Goal: Task Accomplishment & Management: Manage account settings

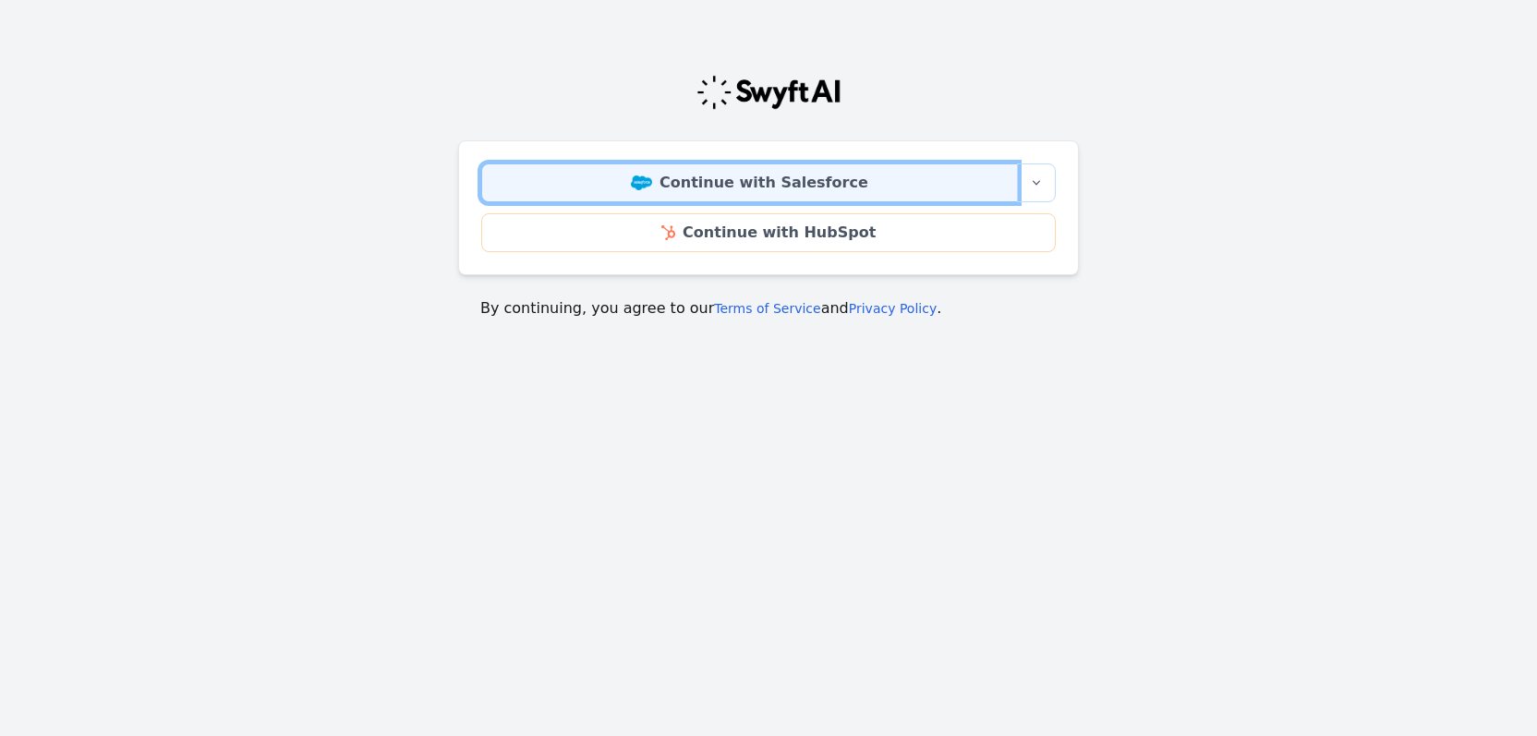
click at [791, 173] on link "Continue with Salesforce" at bounding box center [749, 182] width 537 height 39
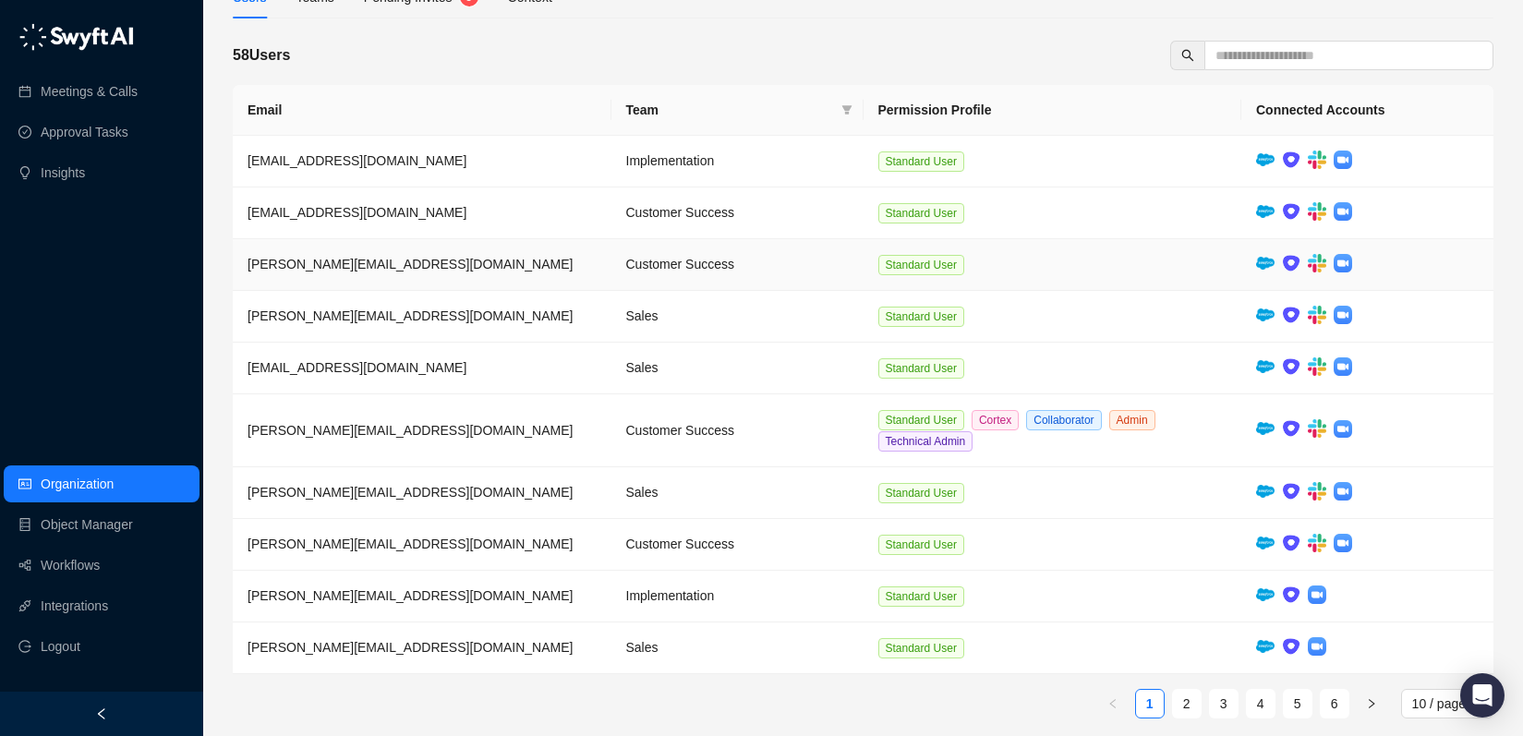
scroll to position [225, 0]
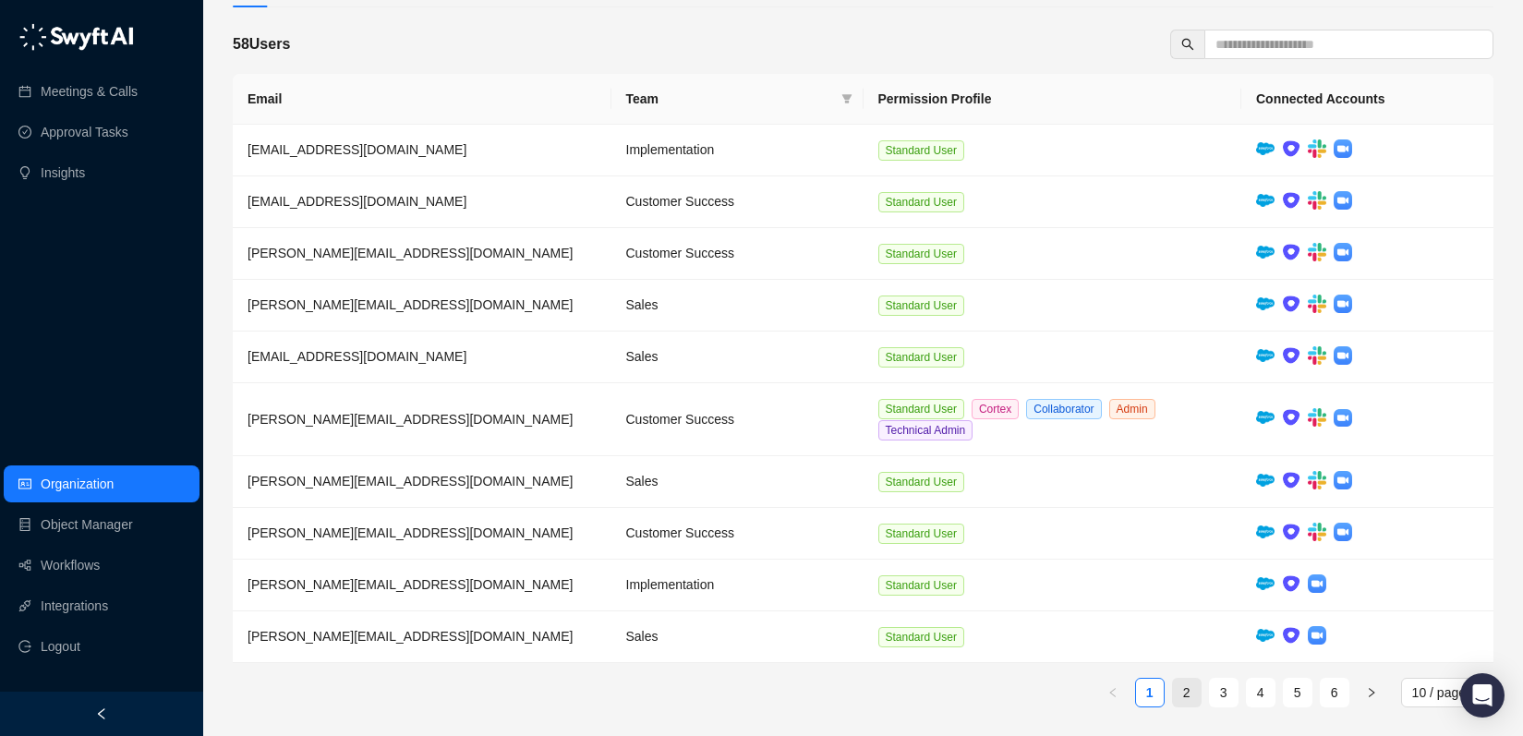
click at [1191, 691] on link "2" at bounding box center [1187, 693] width 28 height 28
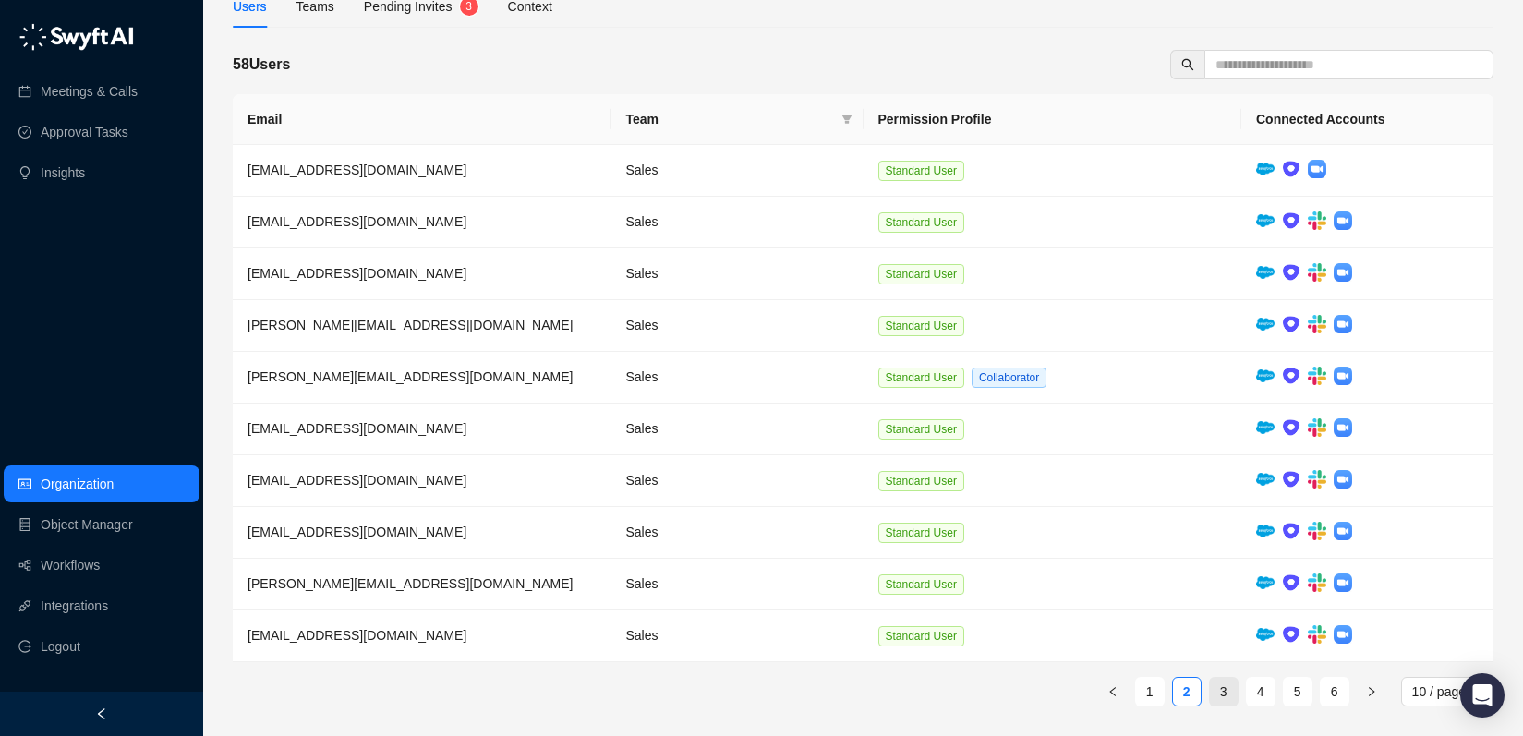
click at [1217, 689] on link "3" at bounding box center [1224, 692] width 28 height 28
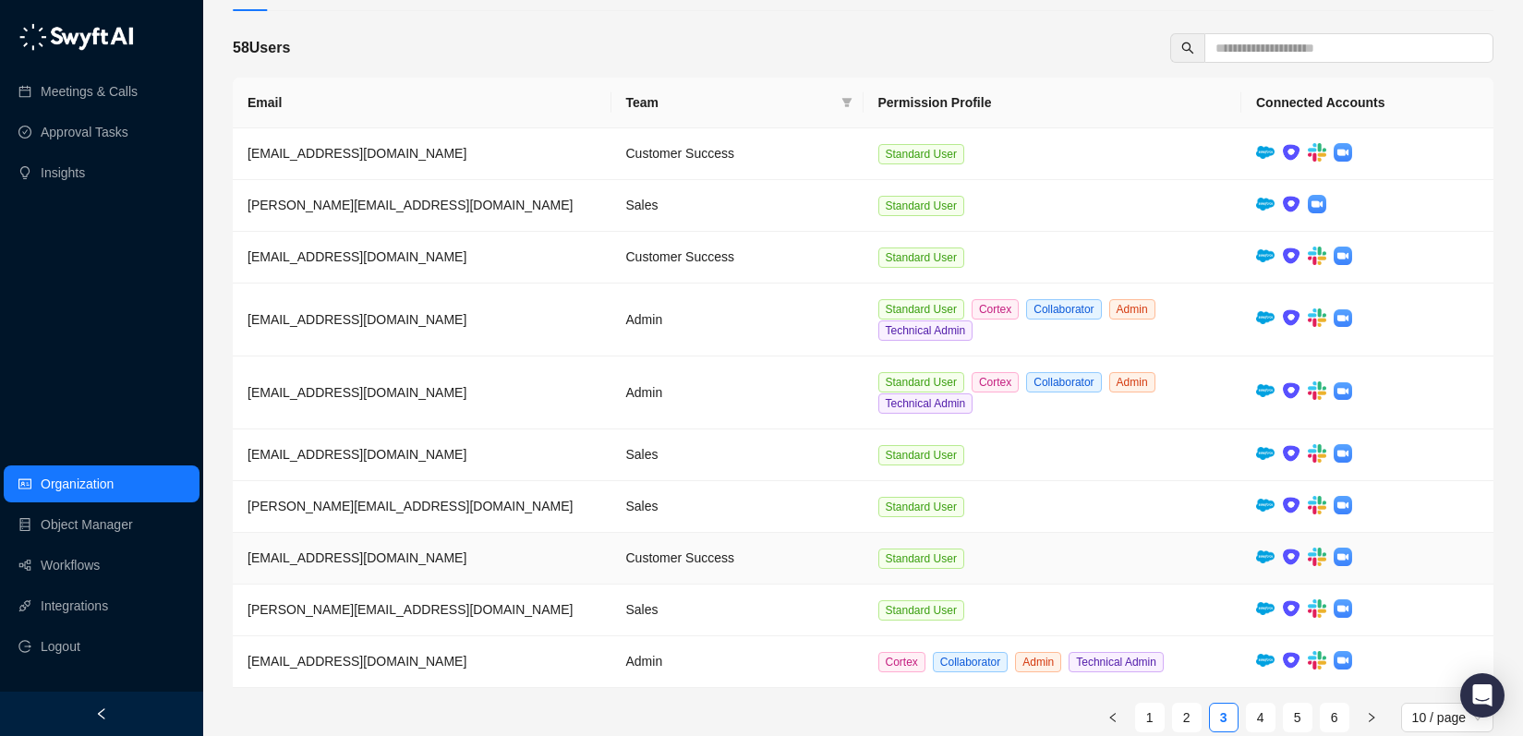
scroll to position [237, 0]
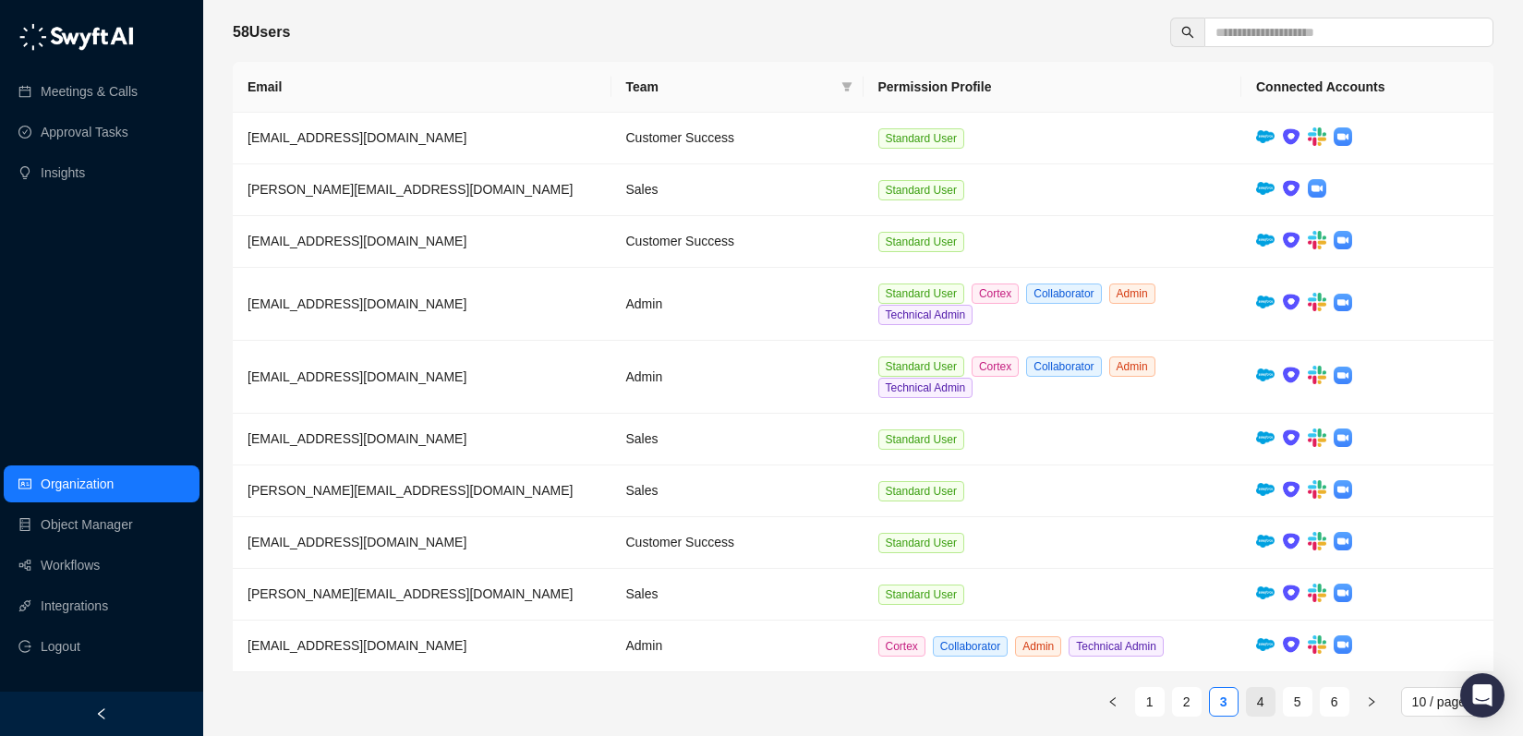
click at [1264, 696] on link "4" at bounding box center [1261, 702] width 28 height 28
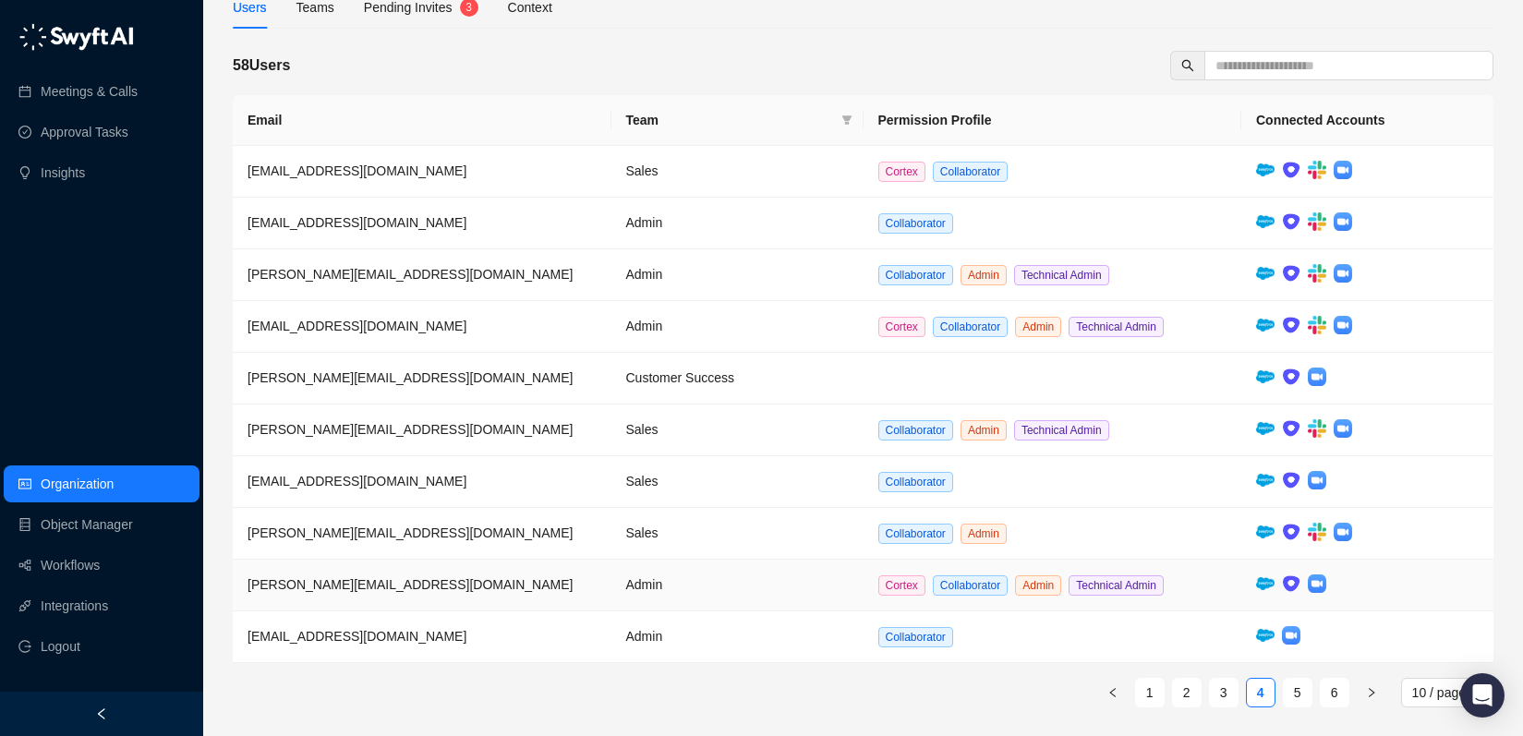
scroll to position [205, 0]
click at [1445, 483] on td at bounding box center [1367, 481] width 252 height 52
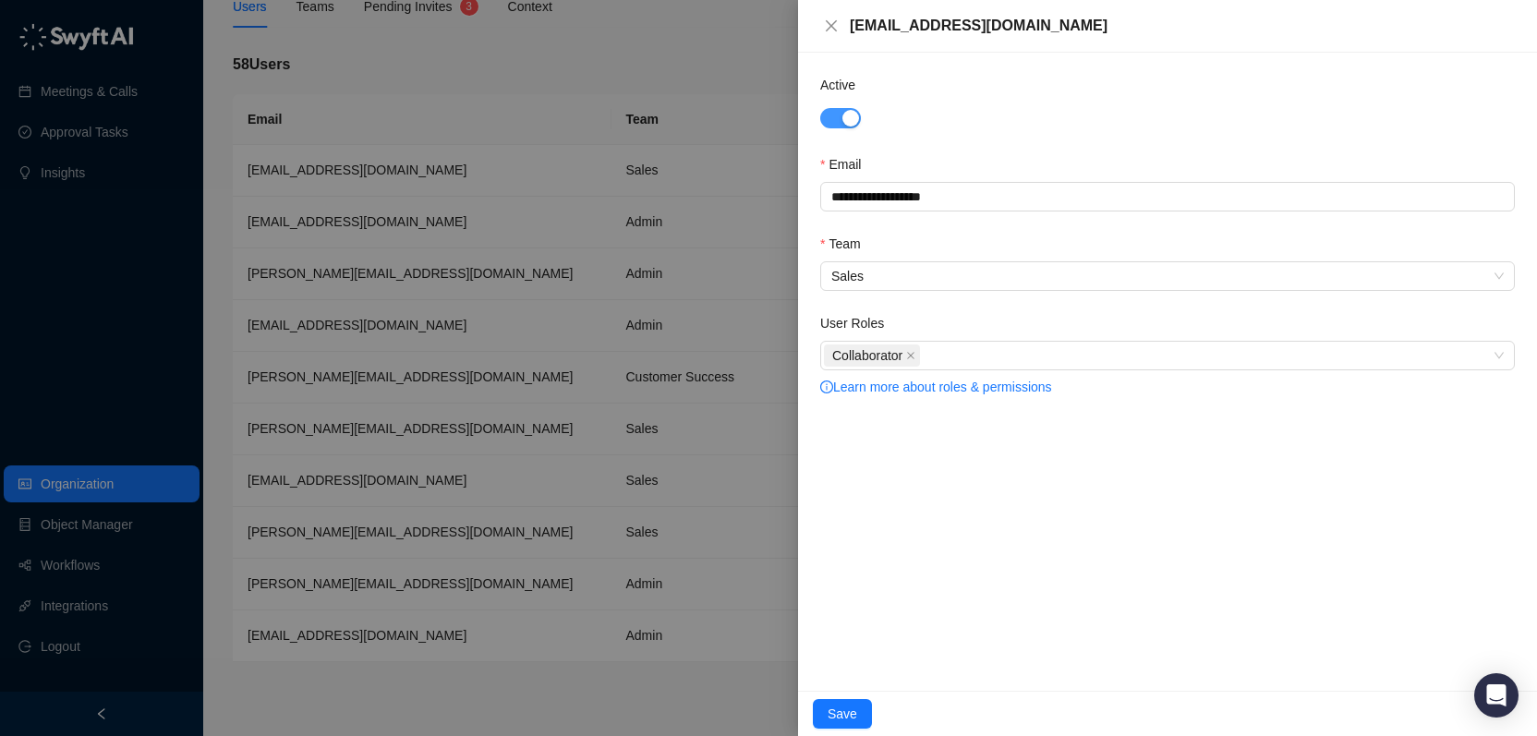
click at [845, 118] on div "button" at bounding box center [850, 118] width 17 height 17
click at [852, 705] on span "Save" at bounding box center [843, 714] width 30 height 20
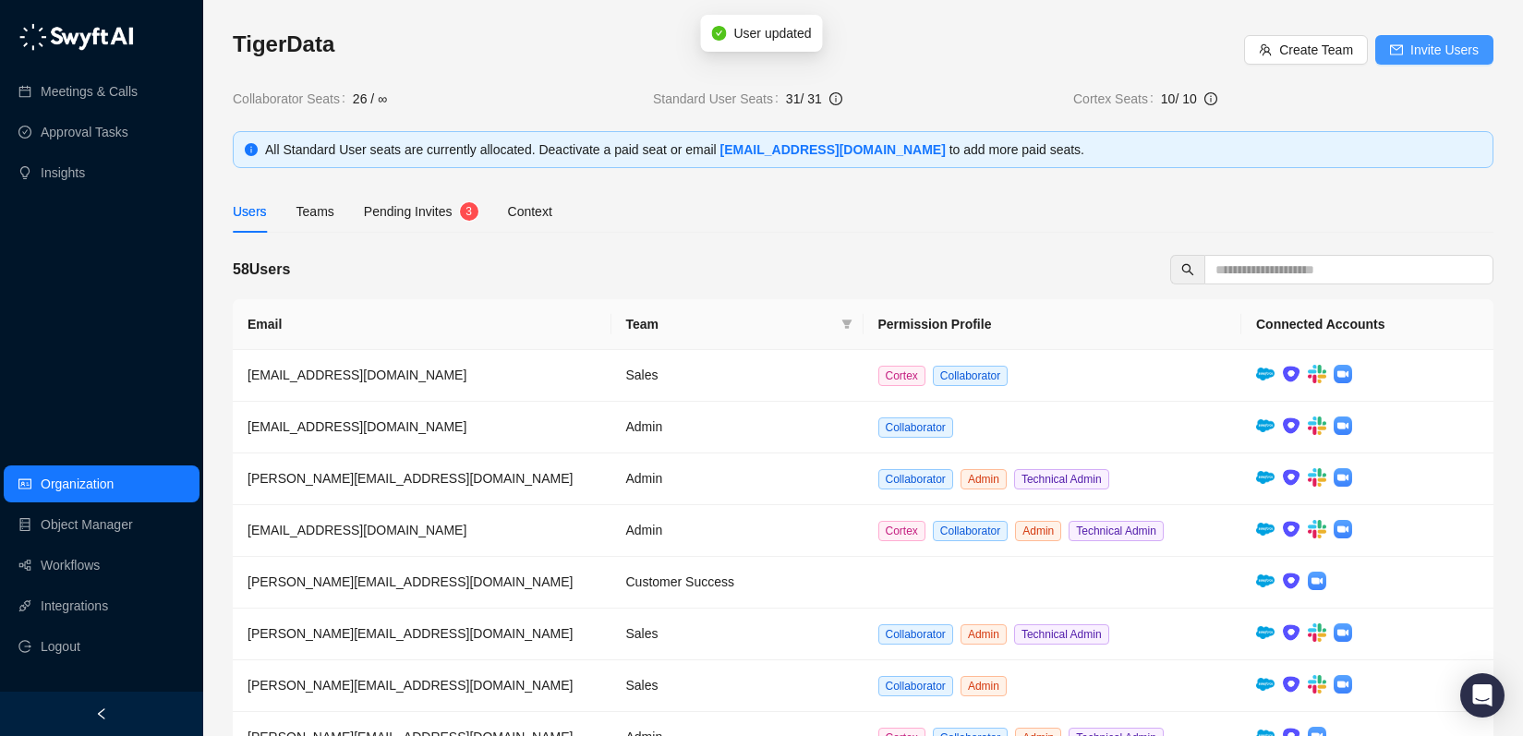
click at [1458, 50] on span "Invite Users" at bounding box center [1444, 50] width 68 height 20
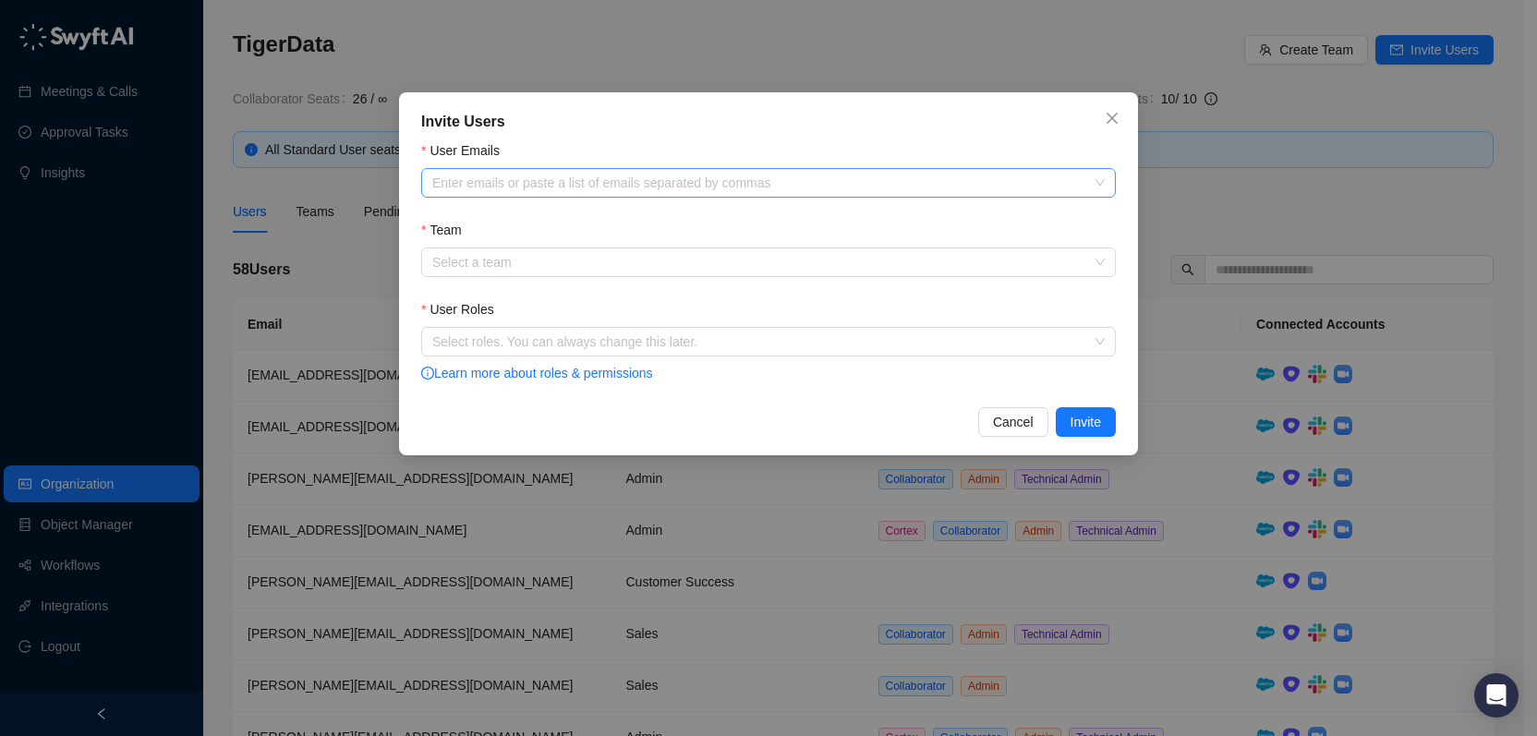
click at [638, 184] on div at bounding box center [759, 183] width 668 height 14
click at [490, 180] on div at bounding box center [759, 183] width 668 height 14
paste input "**********"
type input "**********"
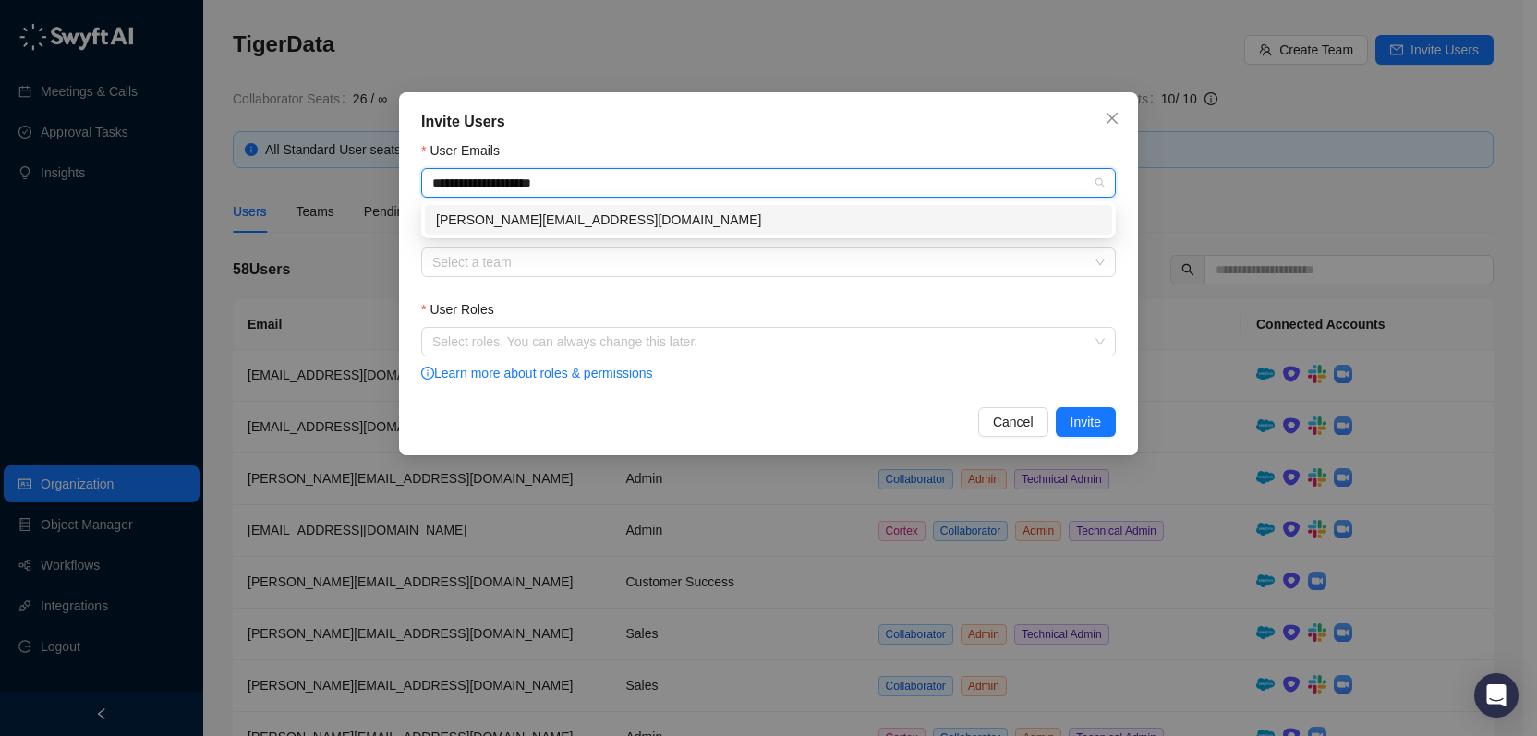
click at [530, 215] on div "[PERSON_NAME][EMAIL_ADDRESS][DOMAIN_NAME]" at bounding box center [768, 220] width 665 height 20
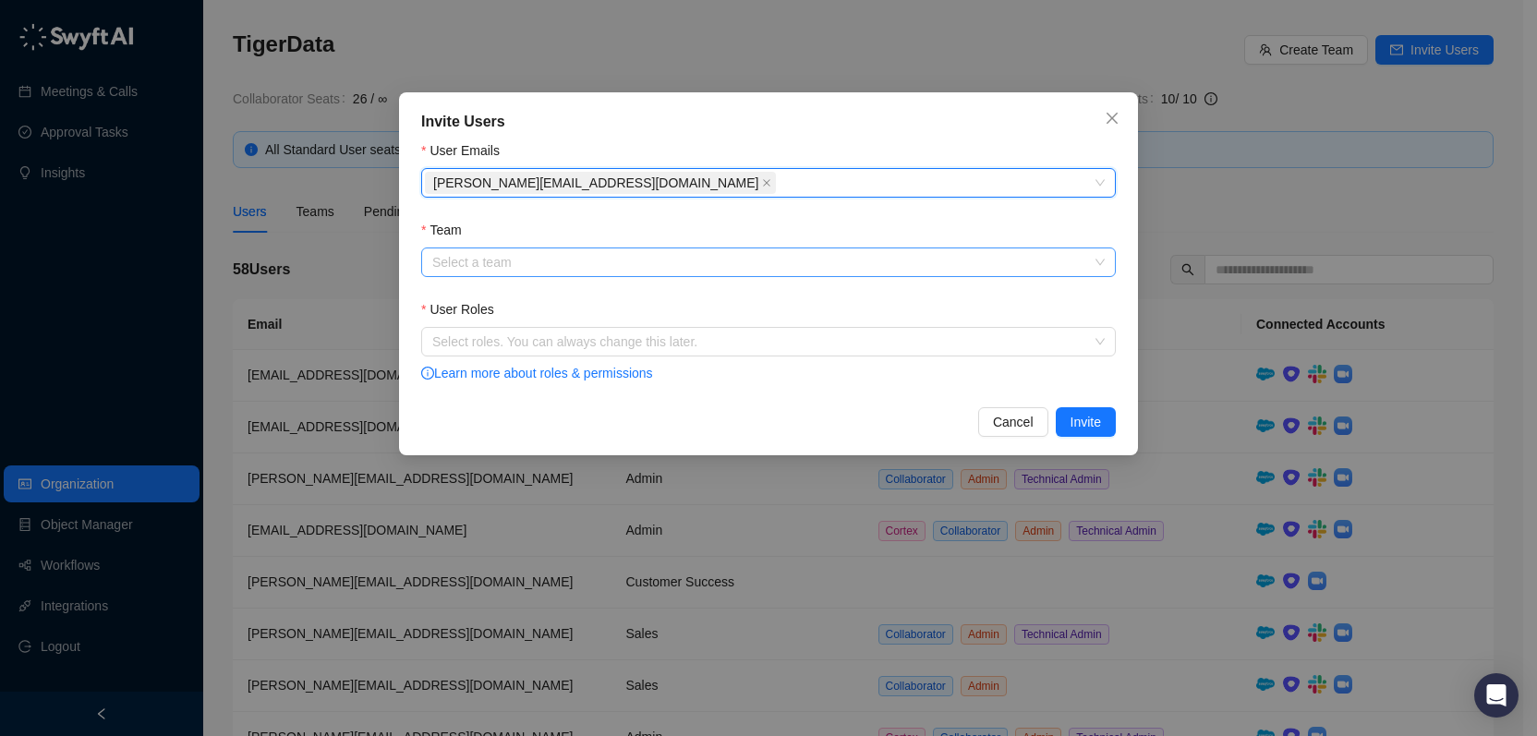
click at [531, 253] on input "Team" at bounding box center [762, 262] width 661 height 28
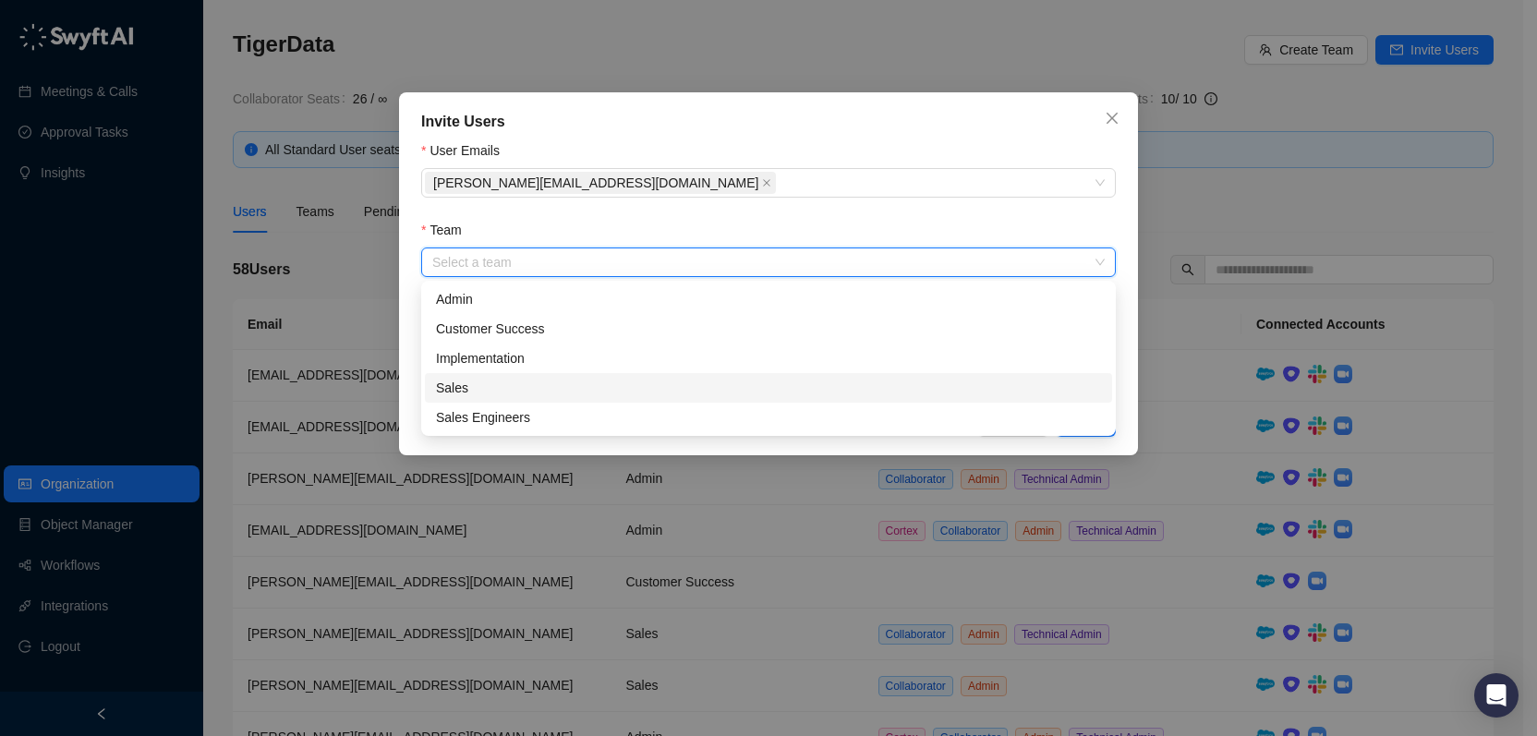
click at [524, 377] on div "Sales" at bounding box center [768, 388] width 687 height 30
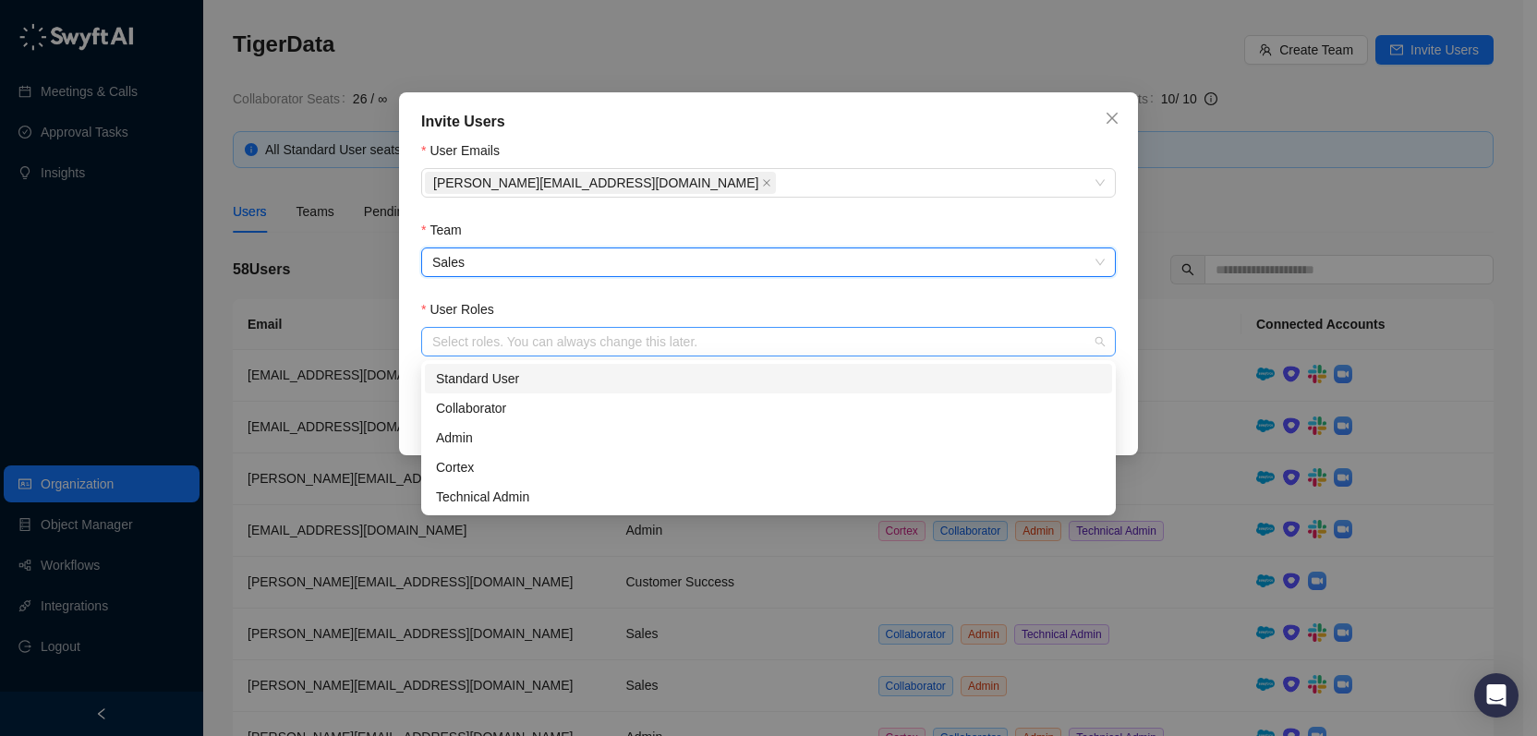
click at [534, 343] on div at bounding box center [759, 342] width 668 height 14
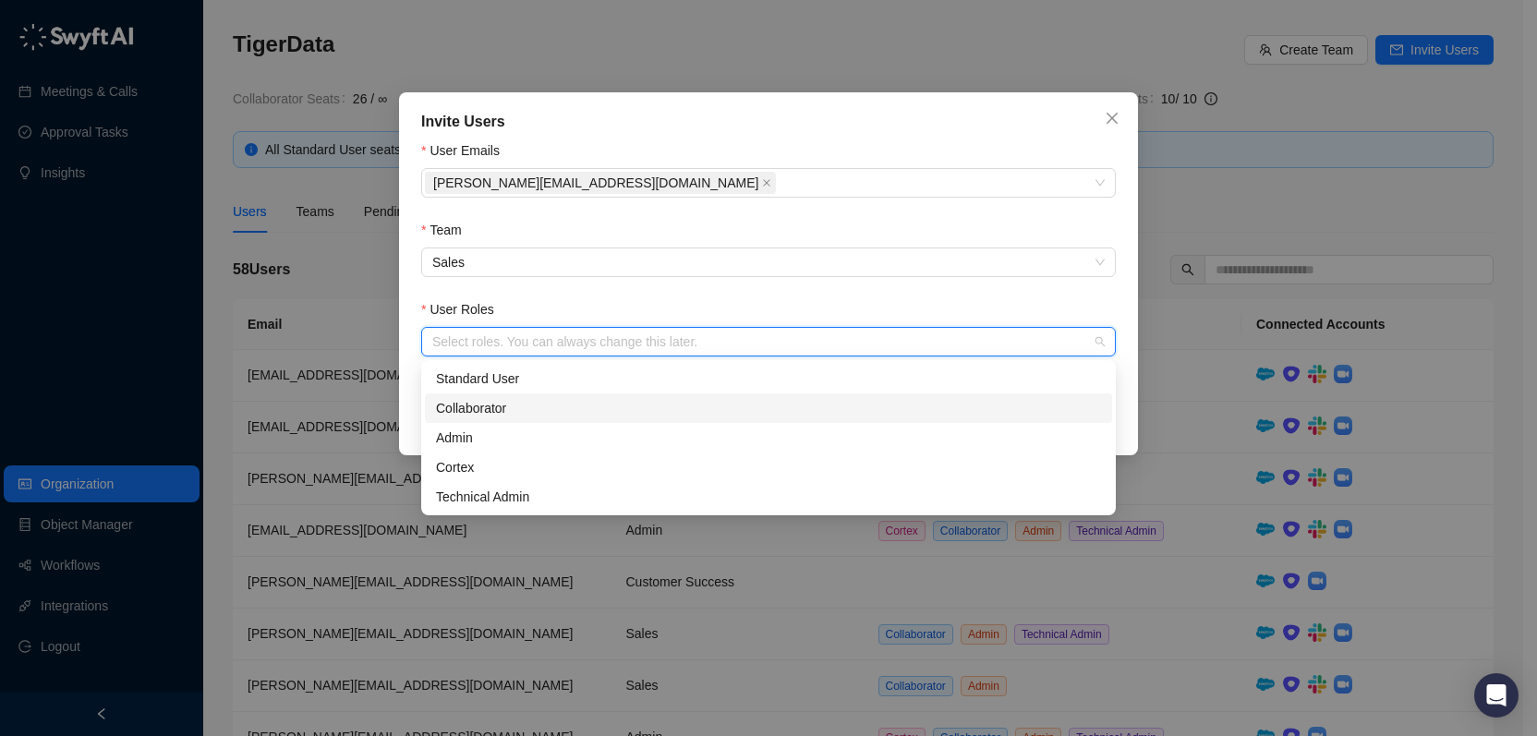
click at [531, 413] on div "Collaborator" at bounding box center [768, 408] width 665 height 20
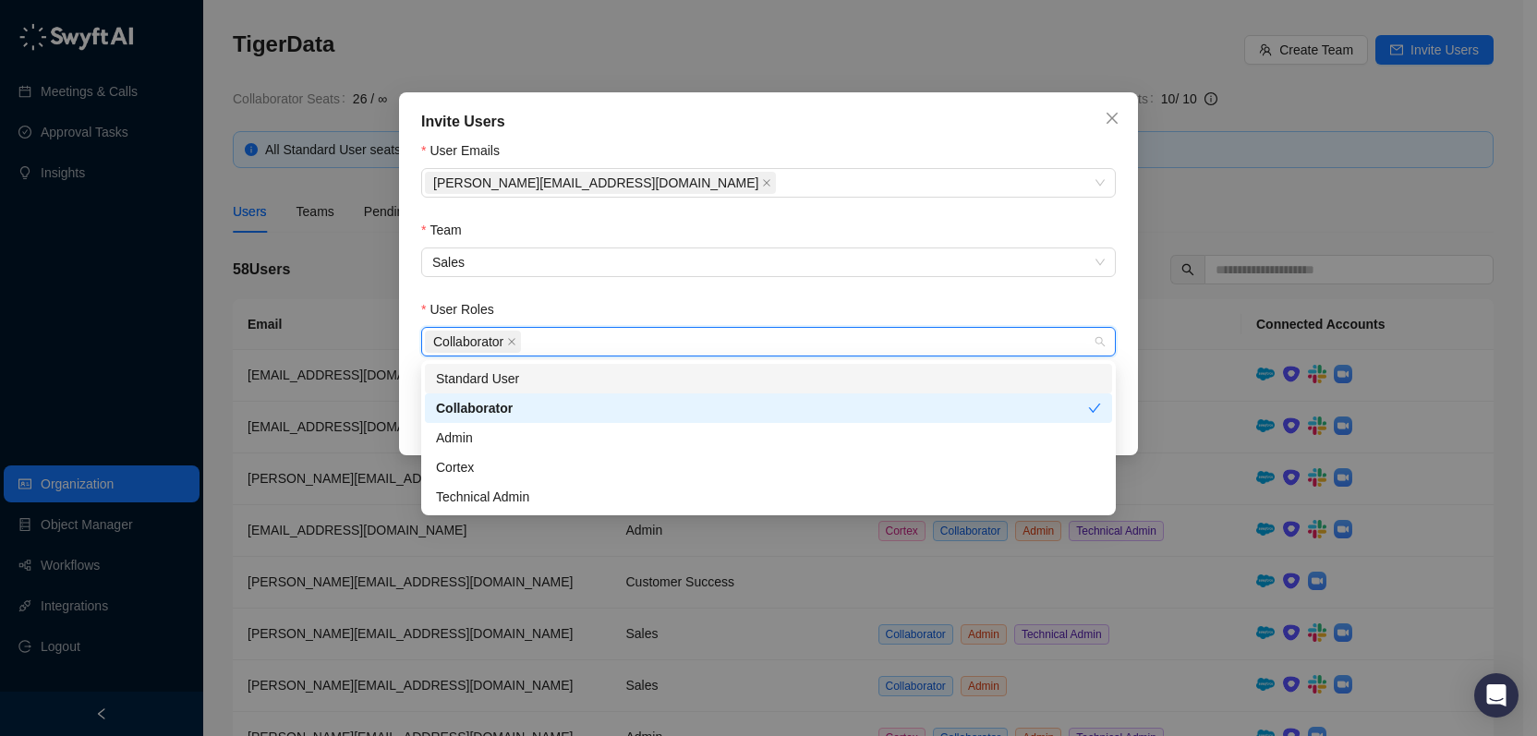
click at [895, 136] on div "Invite Users User Emails [PERSON_NAME][EMAIL_ADDRESS][DOMAIN_NAME] Team Sales U…" at bounding box center [768, 273] width 739 height 363
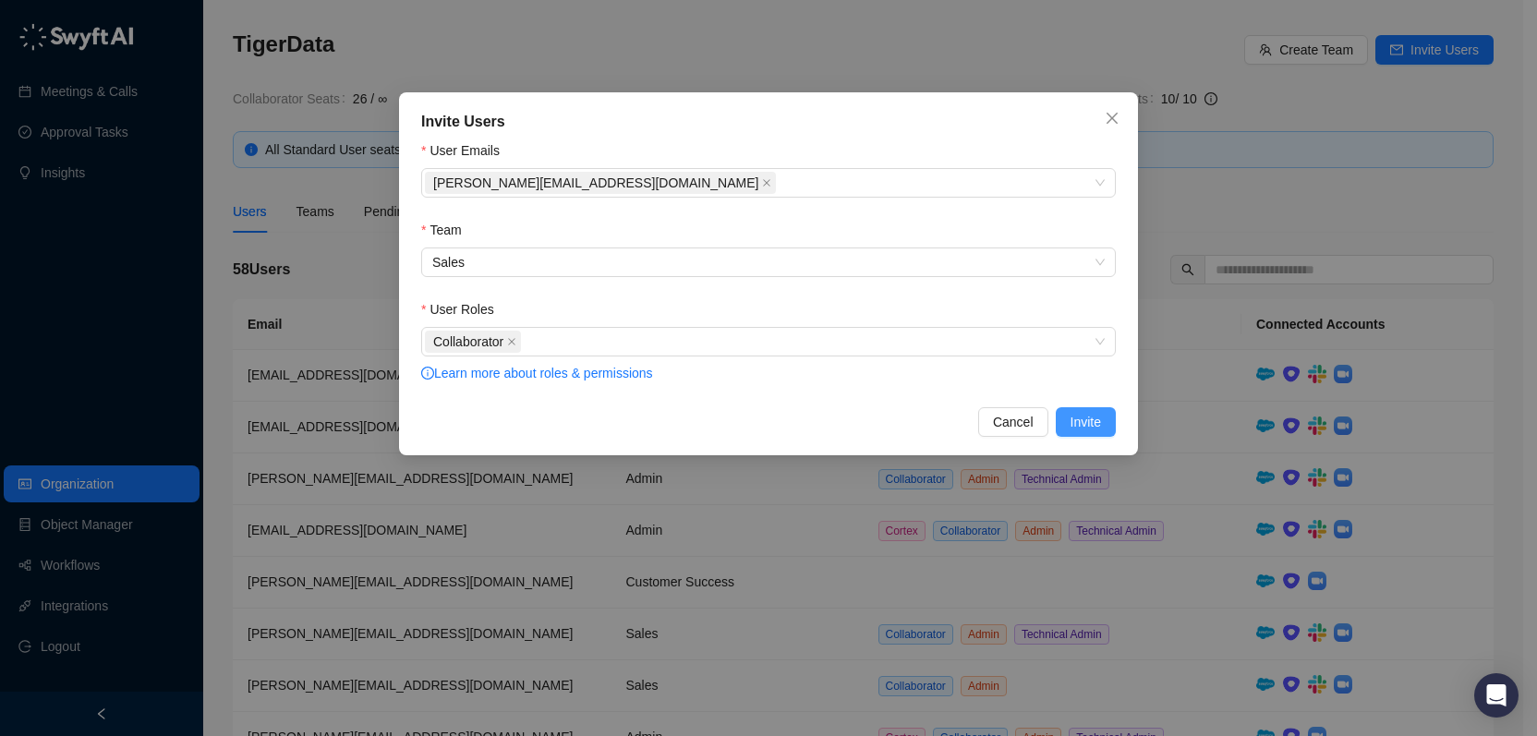
click at [1077, 417] on span "Invite" at bounding box center [1085, 422] width 30 height 20
